Goal: Task Accomplishment & Management: Use online tool/utility

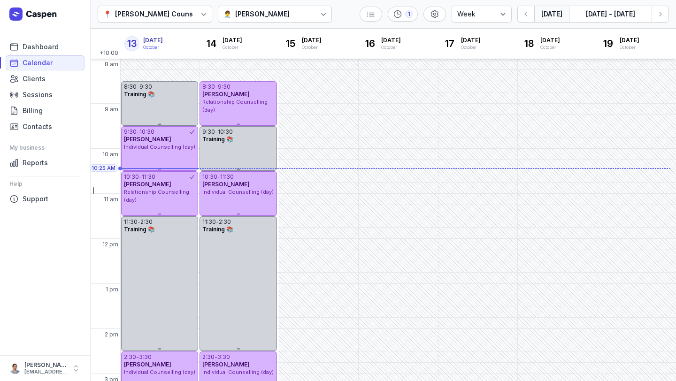
select select "week"
click at [660, 18] on icon "button" at bounding box center [659, 13] width 9 height 9
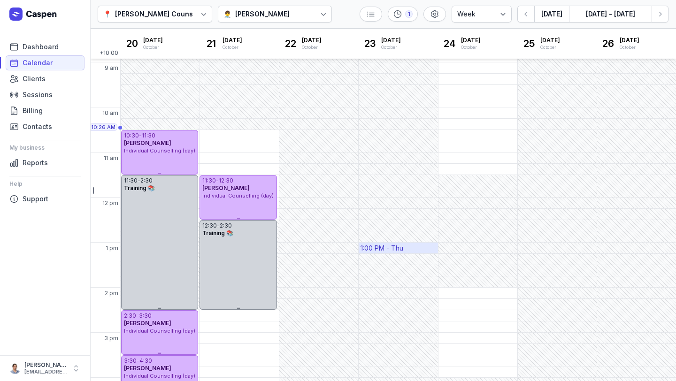
scroll to position [23, 0]
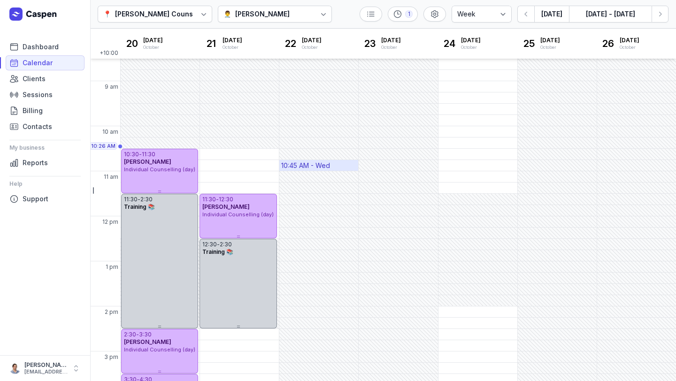
drag, startPoint x: 334, startPoint y: 168, endPoint x: 308, endPoint y: 168, distance: 26.3
click at [308, 168] on div "10:45 AM - Wed" at bounding box center [318, 165] width 79 height 11
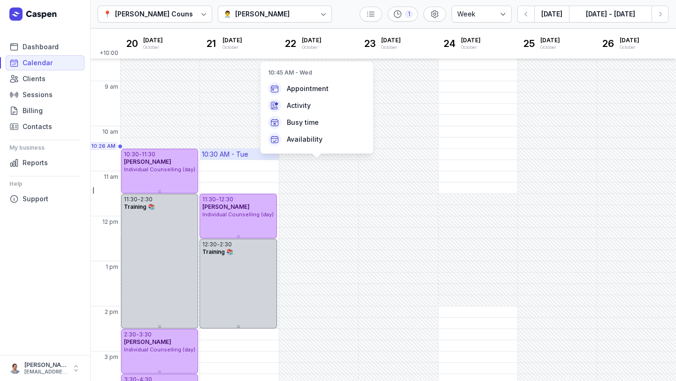
click at [228, 158] on div "10:30 AM - Tue" at bounding box center [225, 154] width 46 height 9
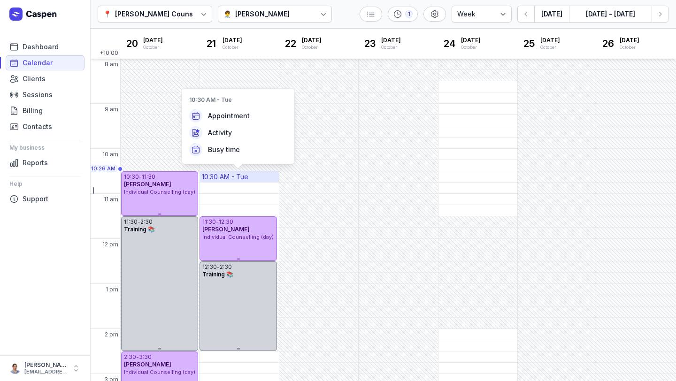
scroll to position [1, 0]
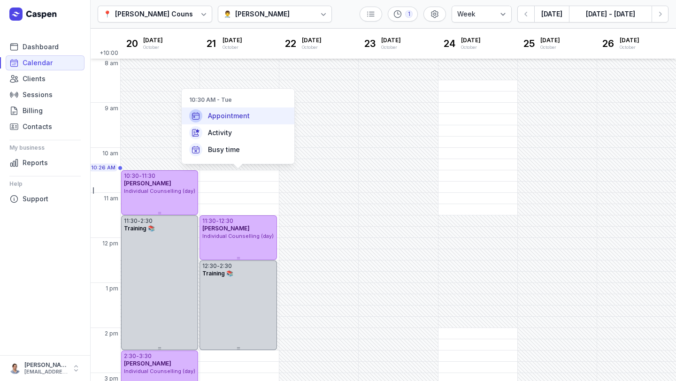
click at [222, 112] on span "Appointment" at bounding box center [229, 115] width 42 height 9
select select
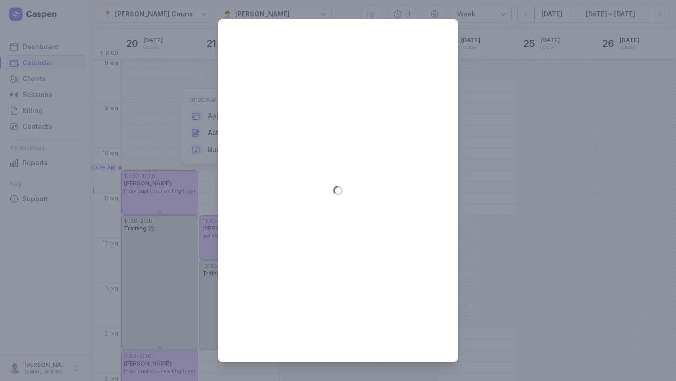
type input "2025-10-21"
select select "10:30"
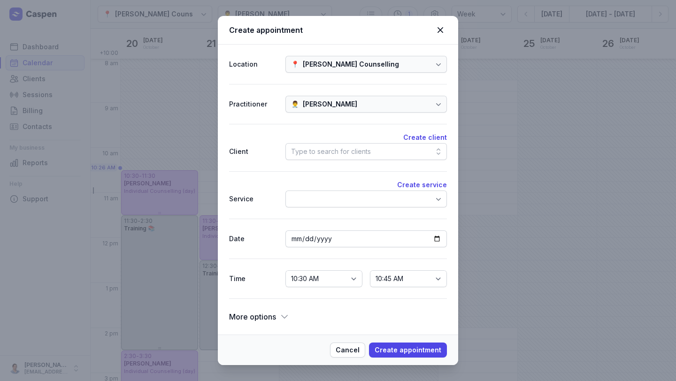
click at [348, 158] on div "Type to search for clients" at bounding box center [365, 151] width 161 height 17
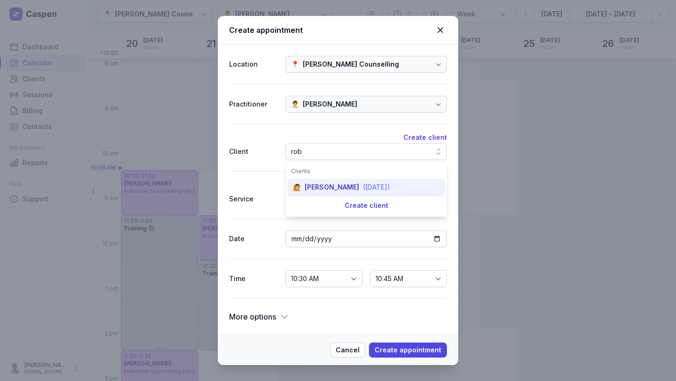
type input "rob"
click at [340, 187] on div "[PERSON_NAME]" at bounding box center [332, 187] width 54 height 9
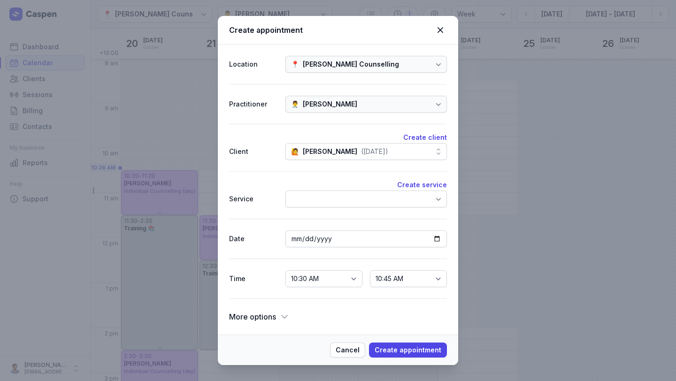
click at [362, 202] on div at bounding box center [365, 198] width 161 height 17
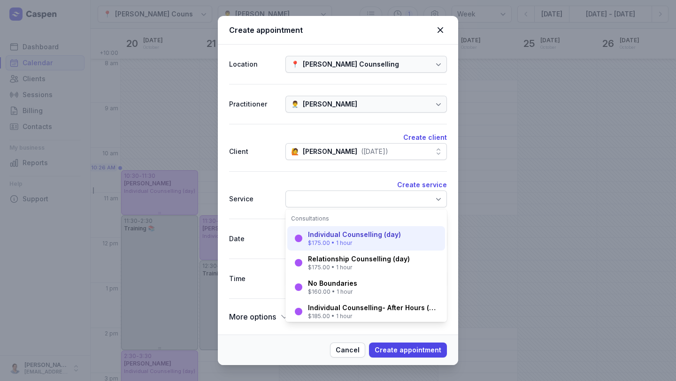
click at [345, 237] on div "Individual Counselling (day)" at bounding box center [354, 234] width 93 height 9
select select "11:30"
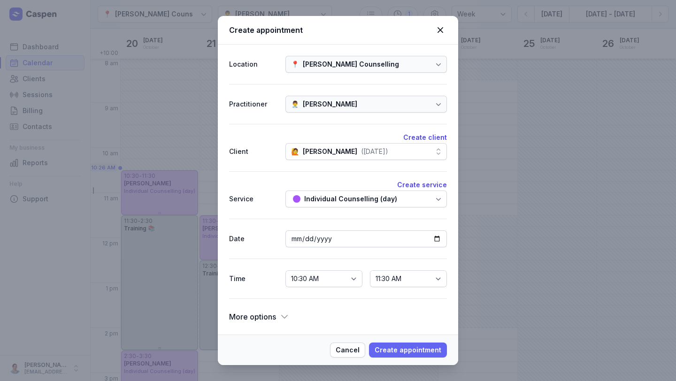
click at [427, 350] on span "Create appointment" at bounding box center [407, 349] width 67 height 11
select select
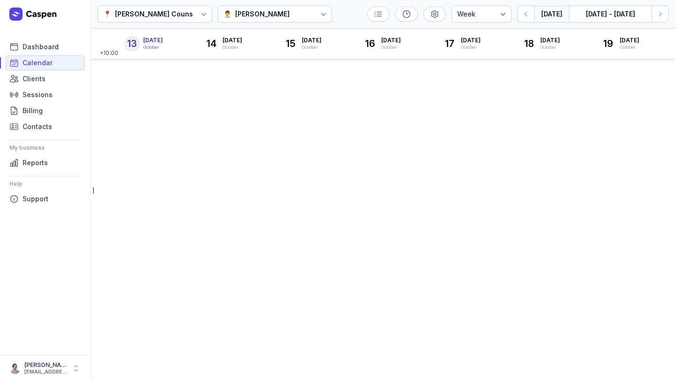
select select "week"
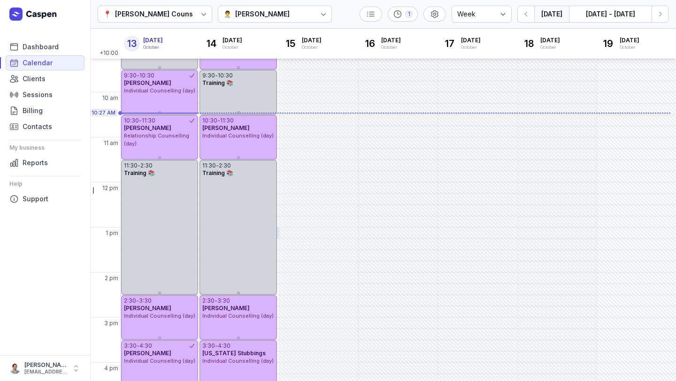
scroll to position [57, 0]
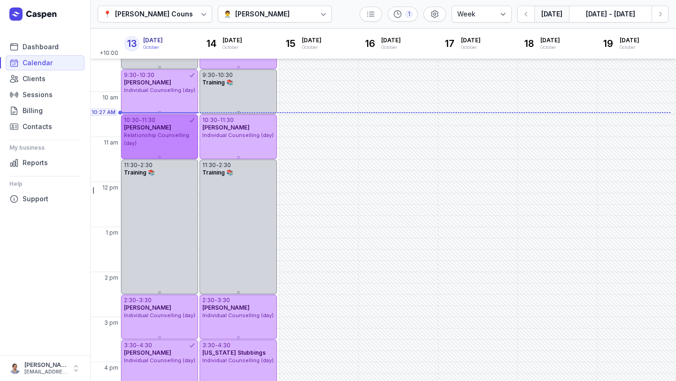
click at [154, 143] on div "Relationship Counselling (day)" at bounding box center [159, 138] width 71 height 15
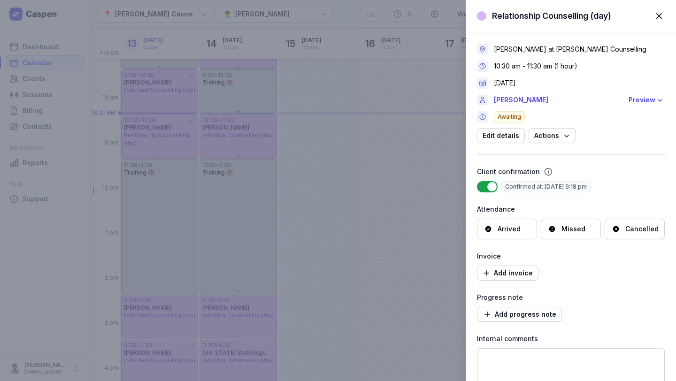
click at [305, 168] on div "Relationship Counselling (day) Close panel [PERSON_NAME] at [PERSON_NAME] Couns…" at bounding box center [338, 190] width 676 height 381
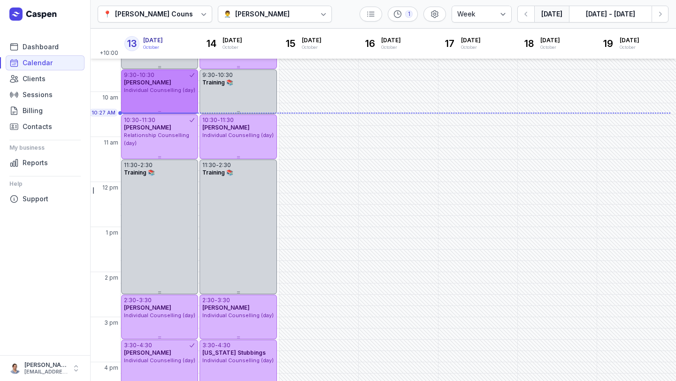
click at [146, 101] on div "9:30 - 10:30 [PERSON_NAME] Individual Counselling (day)" at bounding box center [159, 91] width 77 height 45
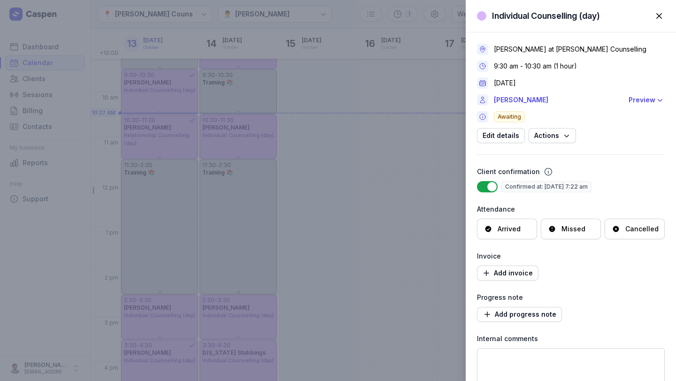
click at [638, 106] on div "[PERSON_NAME] at [PERSON_NAME] Counselling 9:30 am - 10:30 am (1 hour) [DATE] […" at bounding box center [571, 93] width 188 height 99
click at [642, 99] on div "Preview" at bounding box center [641, 99] width 27 height 11
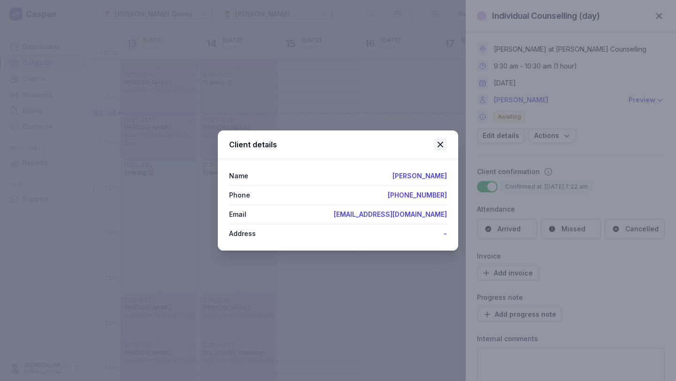
click at [438, 143] on icon at bounding box center [440, 145] width 6 height 6
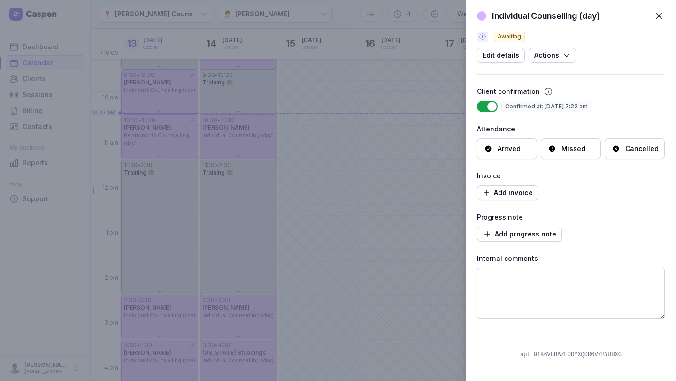
scroll to position [80, 0]
click at [503, 157] on div "Arrived" at bounding box center [507, 149] width 60 height 21
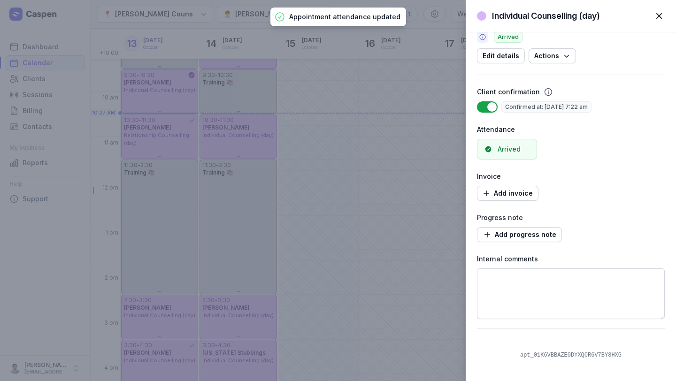
click at [509, 223] on div "Progress note" at bounding box center [571, 217] width 188 height 11
click at [507, 237] on span "Add progress note" at bounding box center [519, 234] width 74 height 11
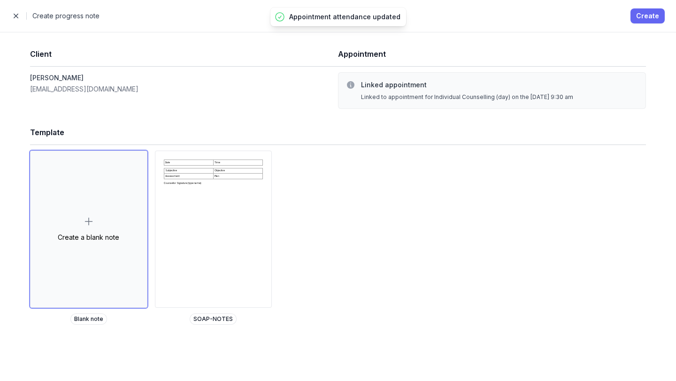
click at [647, 17] on span "Create" at bounding box center [647, 15] width 23 height 11
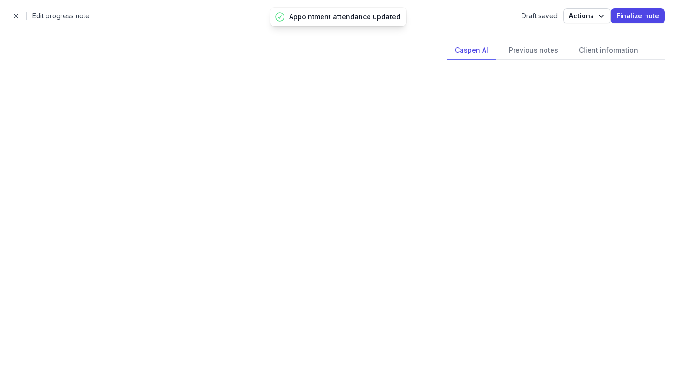
select select
select select "***"
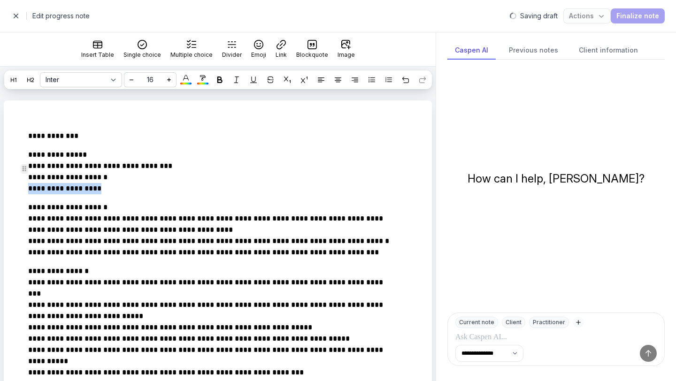
drag, startPoint x: 109, startPoint y: 205, endPoint x: 11, endPoint y: 208, distance: 98.6
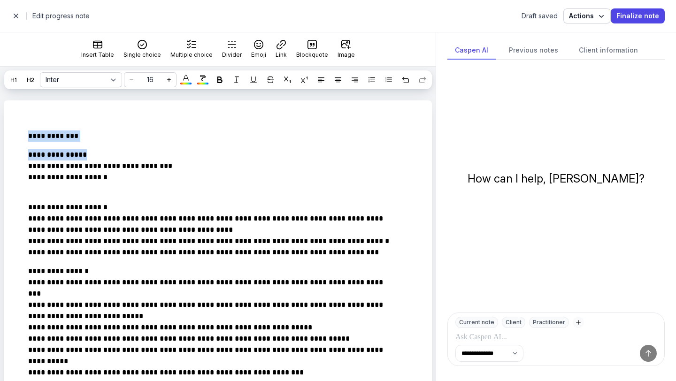
drag, startPoint x: 100, startPoint y: 170, endPoint x: 1, endPoint y: 136, distance: 104.6
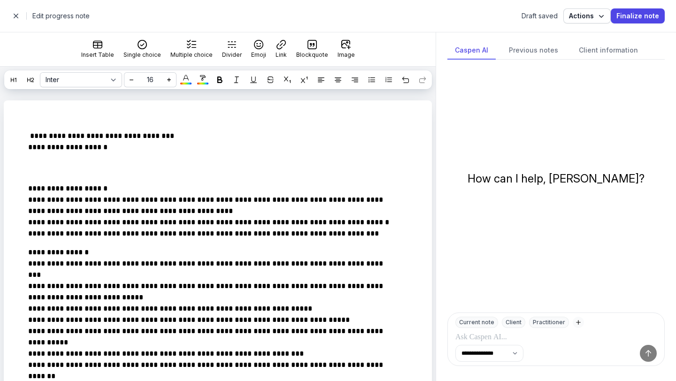
click at [14, 16] on span "button" at bounding box center [16, 16] width 19 height 19
select select "week"
